Goal: Transaction & Acquisition: Book appointment/travel/reservation

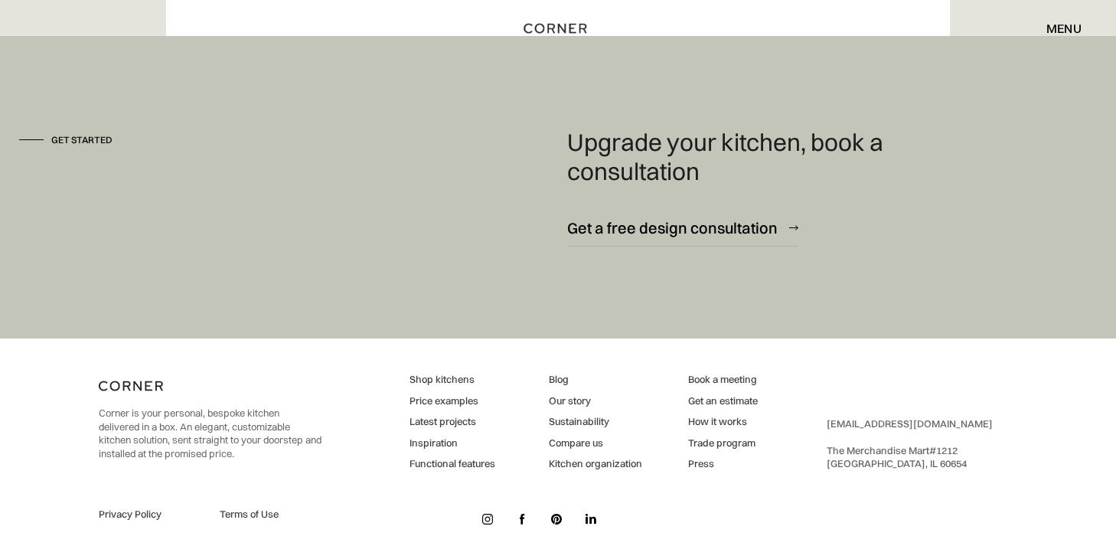
scroll to position [9796, 0]
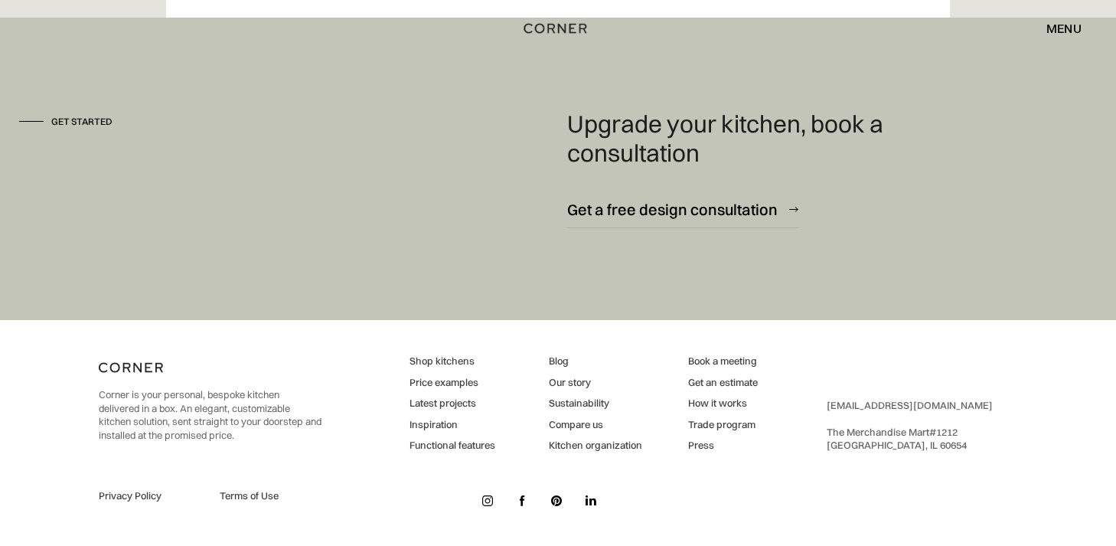
click at [426, 360] on link "Shop kitchens" at bounding box center [453, 361] width 86 height 14
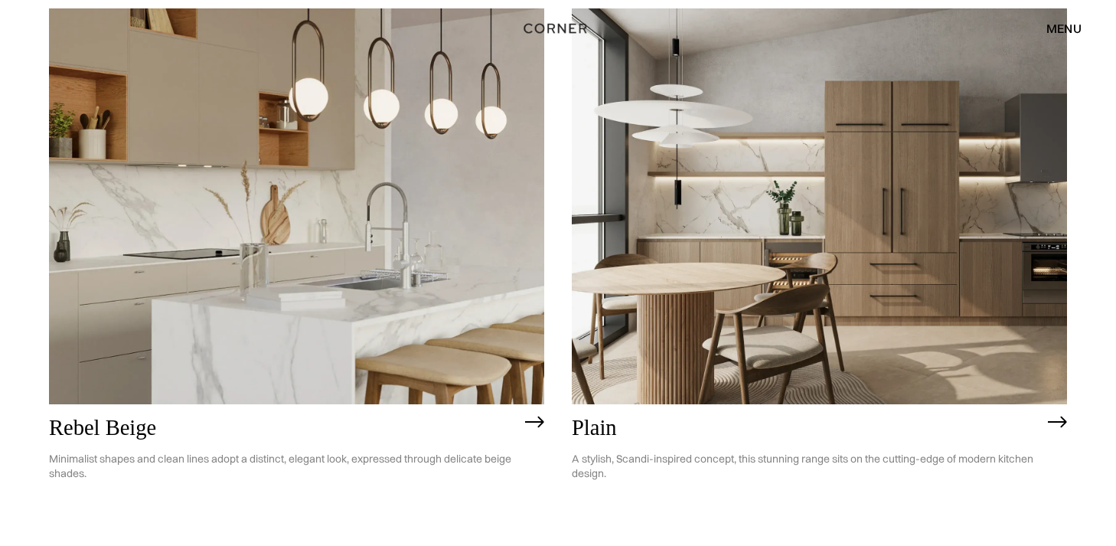
scroll to position [3302, 0]
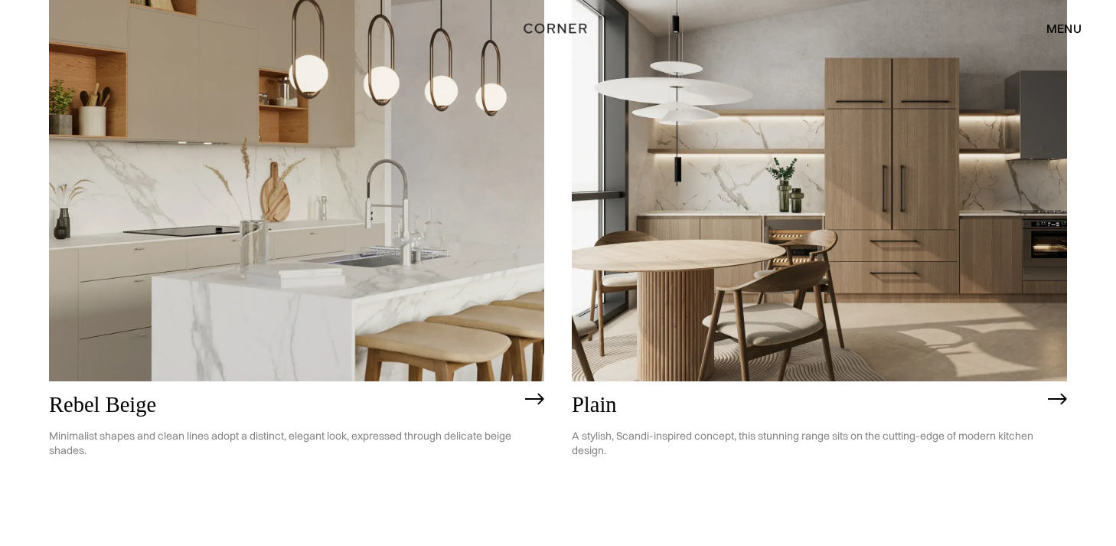
click at [756, 253] on img at bounding box center [819, 183] width 495 height 397
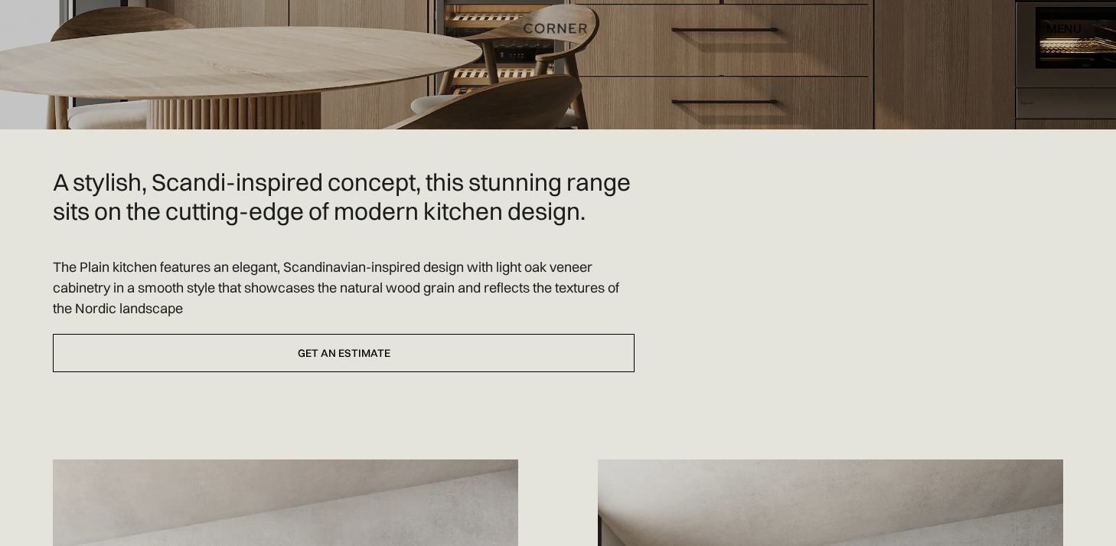
scroll to position [331, 0]
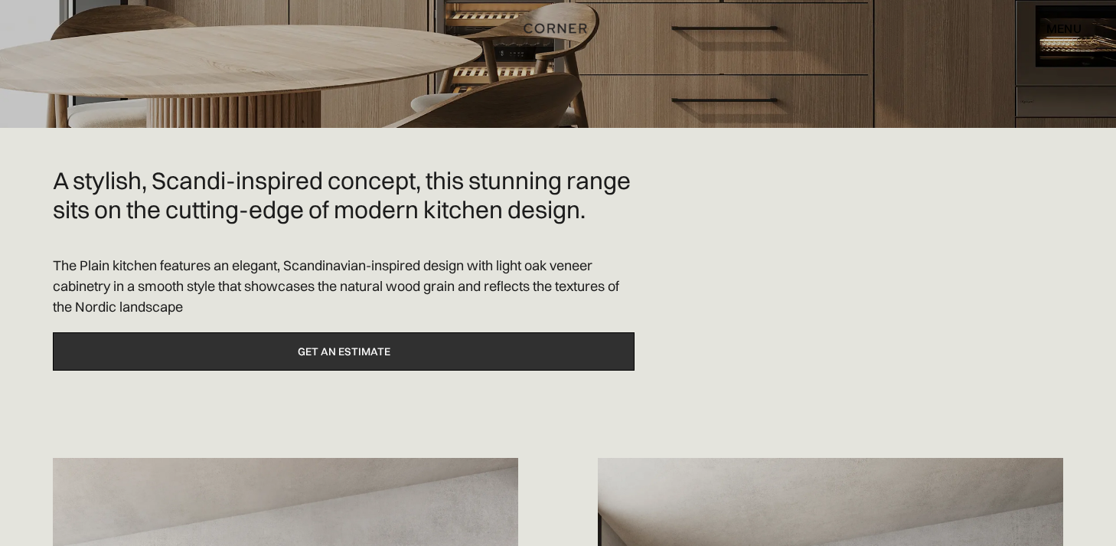
click at [508, 371] on link "Get an estimate" at bounding box center [344, 351] width 582 height 39
